Goal: Information Seeking & Learning: Learn about a topic

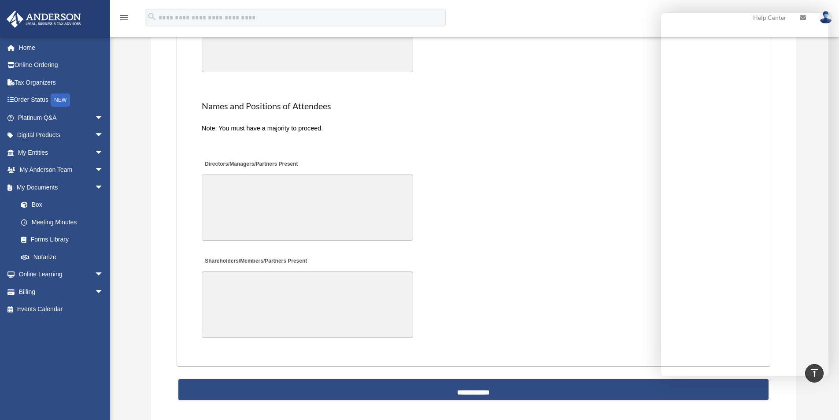
scroll to position [1551, 0]
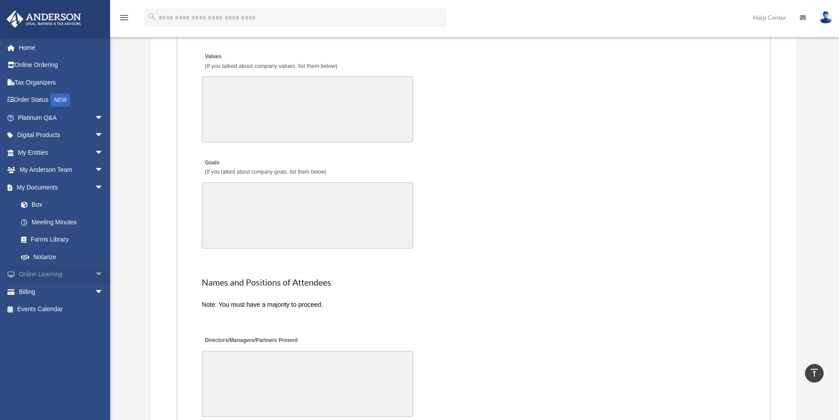
click at [95, 271] on span "arrow_drop_down" at bounding box center [104, 275] width 18 height 18
click at [96, 172] on span "arrow_drop_down" at bounding box center [104, 170] width 18 height 18
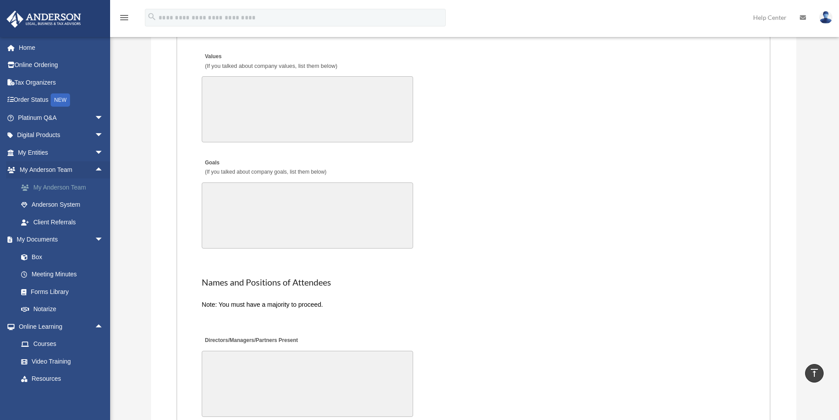
click at [70, 192] on link "My Anderson Team" at bounding box center [64, 187] width 104 height 18
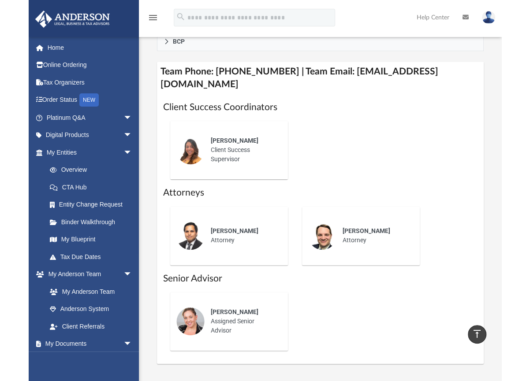
scroll to position [382, 0]
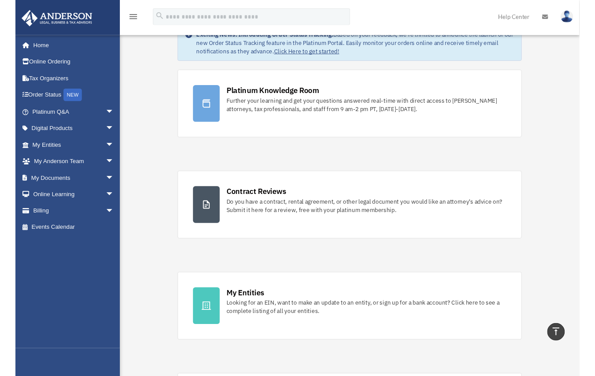
scroll to position [44, 0]
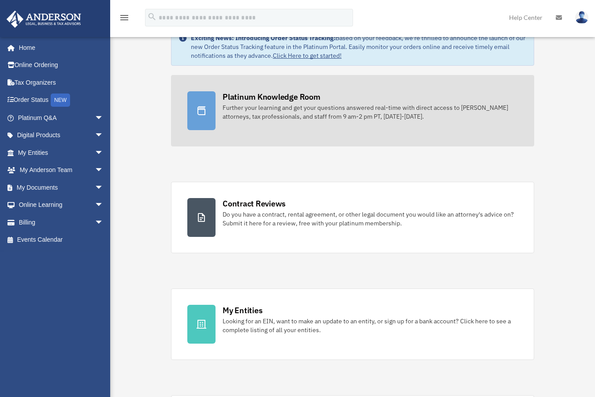
click at [334, 124] on link "Platinum Knowledge Room Further your learning and get your questions answered r…" at bounding box center [352, 110] width 363 height 71
click at [341, 108] on div "Further your learning and get your questions answered real-time with direct acc…" at bounding box center [370, 112] width 295 height 18
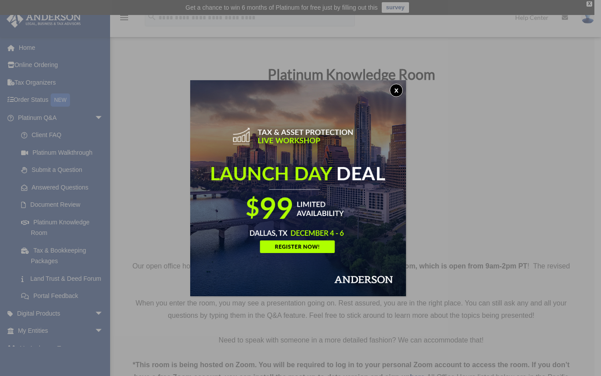
click at [401, 87] on button "x" at bounding box center [396, 90] width 13 height 13
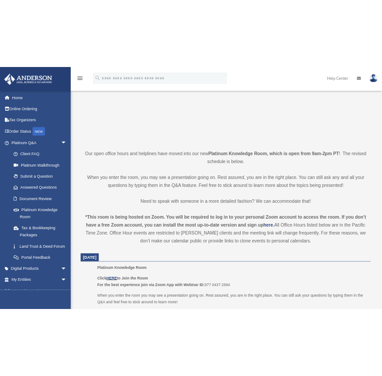
scroll to position [132, 0]
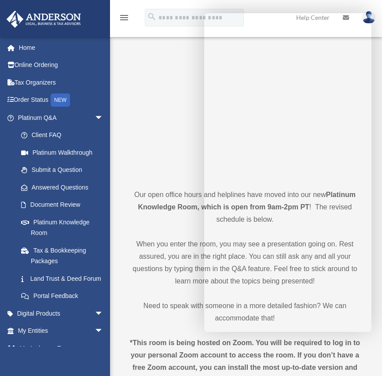
scroll to position [44, 0]
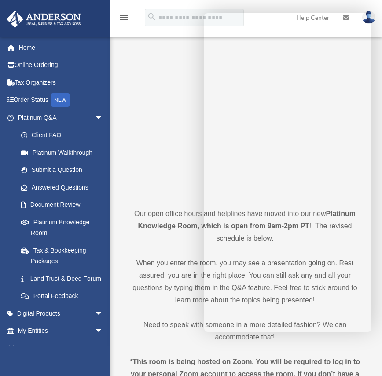
click at [145, 224] on strong "Platinum Knowledge Room, which is open from 9am-2pm PT" at bounding box center [247, 220] width 218 height 20
click at [164, 275] on p "When you enter the room, you may see a presentation going on. Rest assured, you…" at bounding box center [245, 281] width 239 height 49
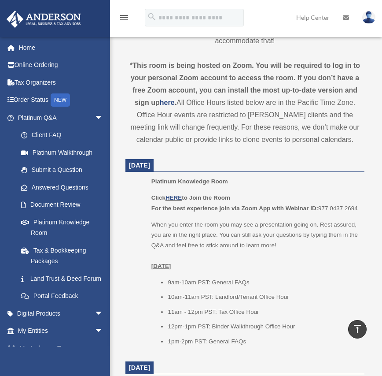
scroll to position [353, 0]
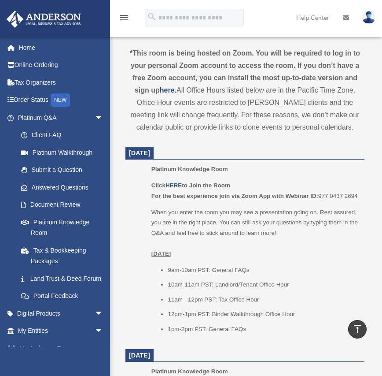
click at [173, 186] on link "HERE" at bounding box center [174, 185] width 16 height 7
